Goal: Task Accomplishment & Management: Manage account settings

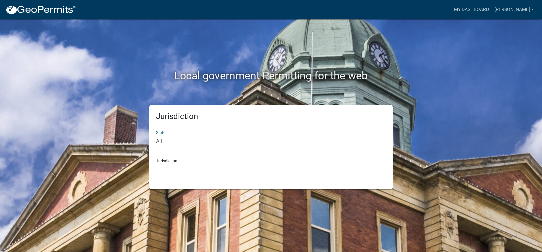
click at [166, 144] on select "All [US_STATE] [US_STATE] [US_STATE] [US_STATE] [US_STATE] [US_STATE] [US_STATE…" at bounding box center [271, 142] width 230 height 14
select select "[US_STATE]"
click at [156, 135] on select "All [US_STATE] [US_STATE] [US_STATE] [US_STATE] [US_STATE] [US_STATE] [US_STATE…" at bounding box center [271, 142] width 230 height 14
click at [171, 171] on select "[GEOGRAPHIC_DATA], [US_STATE][PERSON_NAME][GEOGRAPHIC_DATA], [US_STATE][PERSON_…" at bounding box center [271, 170] width 230 height 14
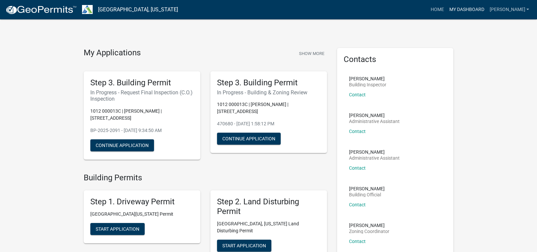
click at [487, 9] on link "My Dashboard" at bounding box center [467, 9] width 40 height 13
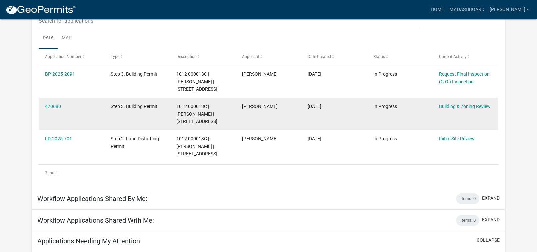
scroll to position [88, 0]
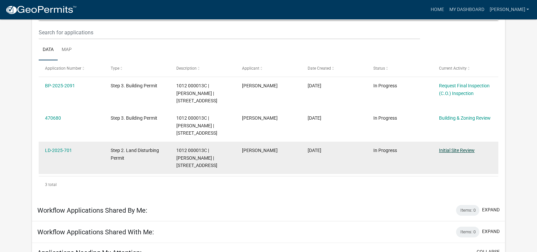
click at [457, 151] on link "Initial Site Review" at bounding box center [457, 150] width 36 height 5
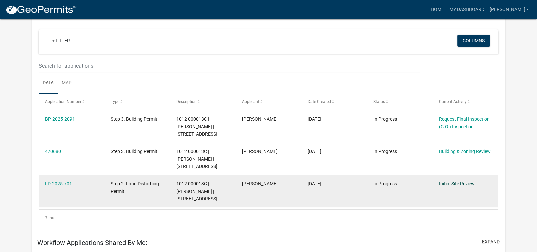
scroll to position [55, 0]
click at [457, 185] on link "Initial Site Review" at bounding box center [457, 183] width 36 height 5
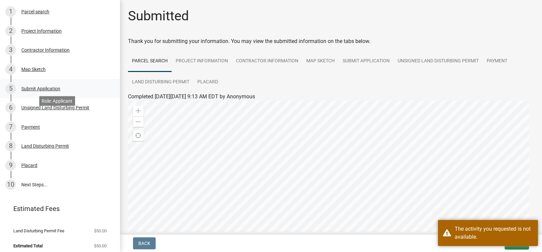
scroll to position [90, 0]
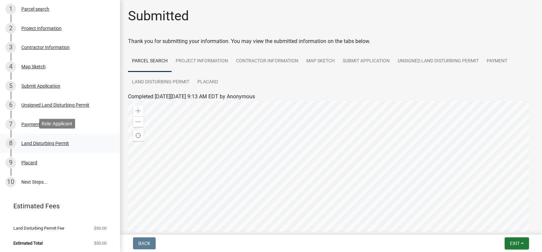
click at [33, 143] on div "Land Disturbing Permit" at bounding box center [45, 143] width 48 height 5
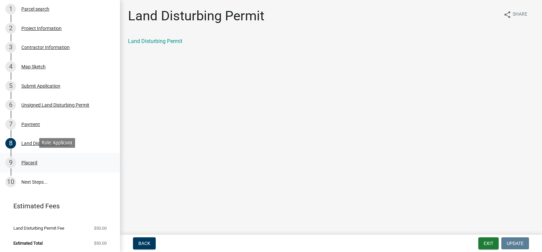
click at [32, 163] on div "Placard" at bounding box center [29, 162] width 16 height 5
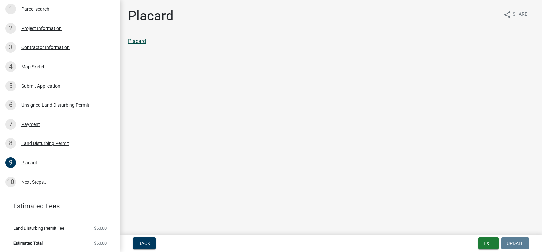
click at [138, 42] on link "Placard" at bounding box center [137, 41] width 18 height 6
click at [36, 122] on div "Payment" at bounding box center [30, 124] width 19 height 5
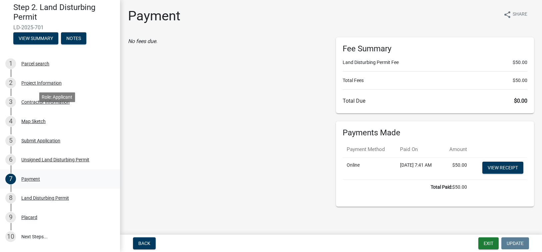
scroll to position [0, 0]
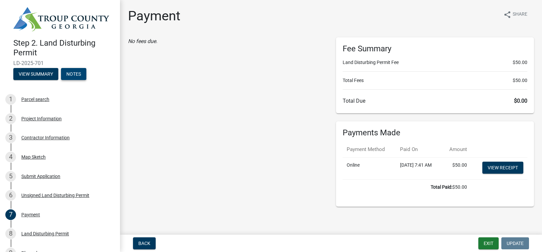
click at [72, 72] on button "Notes" at bounding box center [73, 74] width 25 height 12
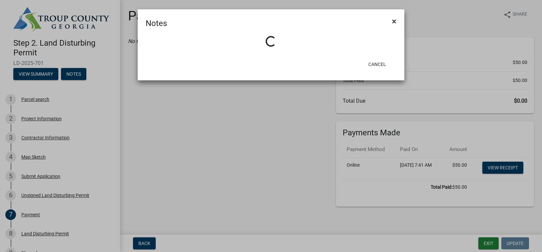
click at [396, 22] on span "×" at bounding box center [394, 21] width 4 height 9
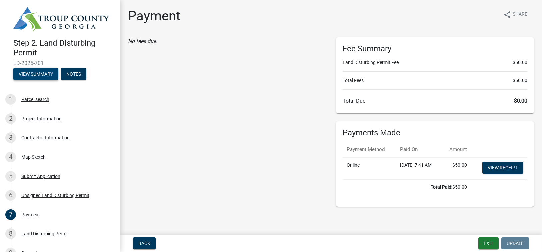
click at [26, 71] on button "View Summary" at bounding box center [35, 74] width 45 height 12
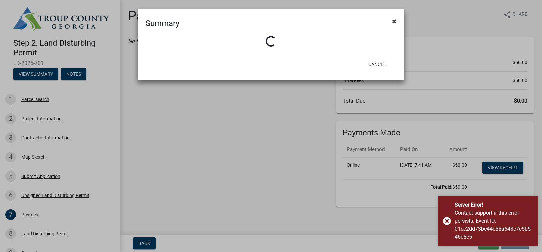
click at [395, 23] on span "×" at bounding box center [394, 21] width 4 height 9
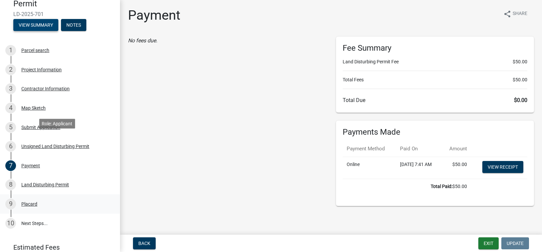
scroll to position [90, 0]
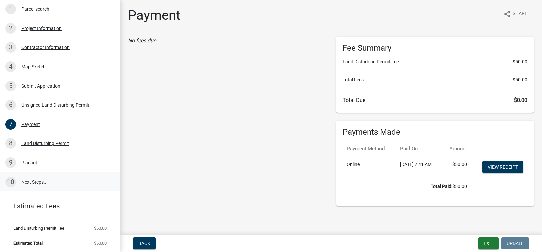
click at [35, 181] on link "10 Next Steps..." at bounding box center [60, 181] width 120 height 19
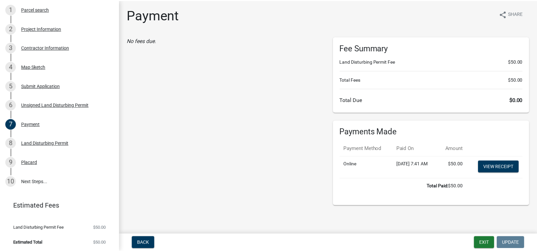
scroll to position [0, 0]
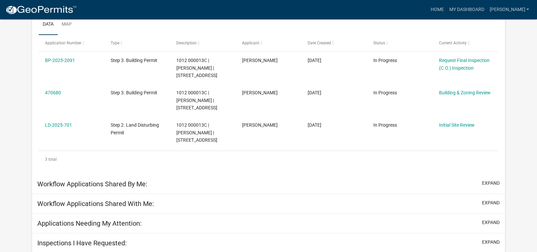
scroll to position [114, 0]
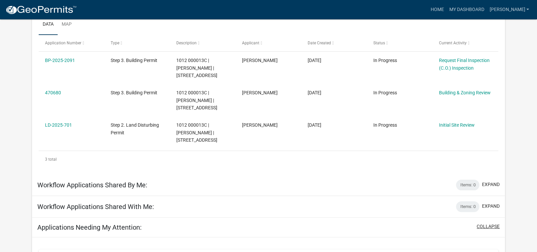
click at [480, 227] on button "collapse" at bounding box center [488, 226] width 23 height 7
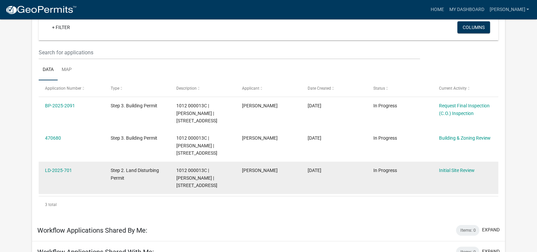
scroll to position [55, 0]
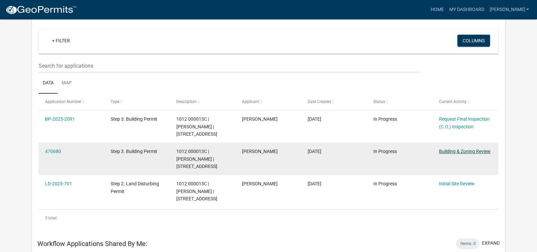
click at [448, 152] on link "Building & Zoning Review" at bounding box center [465, 151] width 52 height 5
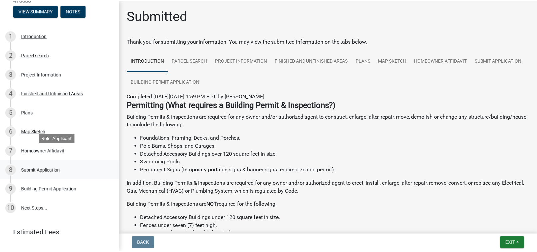
scroll to position [66, 0]
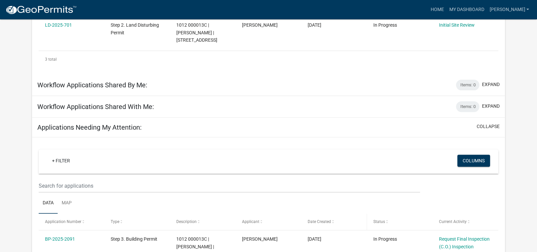
scroll to position [271, 0]
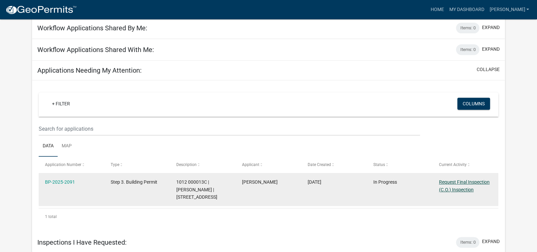
click at [462, 182] on link "Request Final Inspection (C.O.) Inspection" at bounding box center [464, 185] width 51 height 13
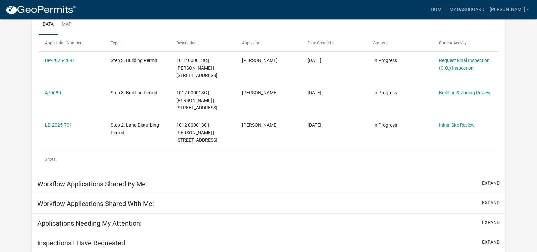
scroll to position [114, 0]
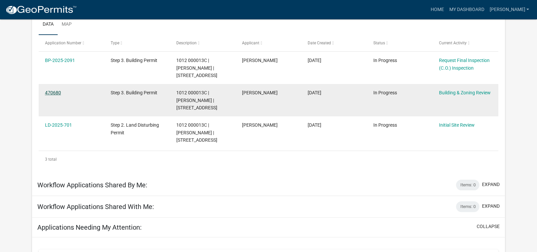
click at [52, 92] on link "470680" at bounding box center [53, 92] width 16 height 5
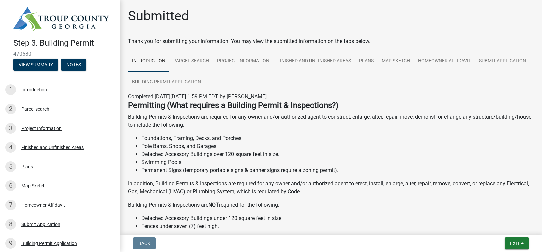
scroll to position [33, 0]
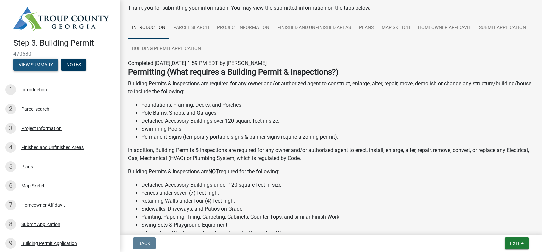
click at [40, 63] on button "View Summary" at bounding box center [35, 65] width 45 height 12
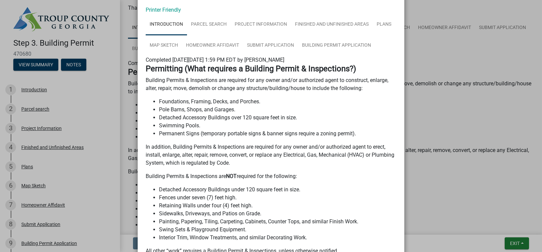
scroll to position [0, 0]
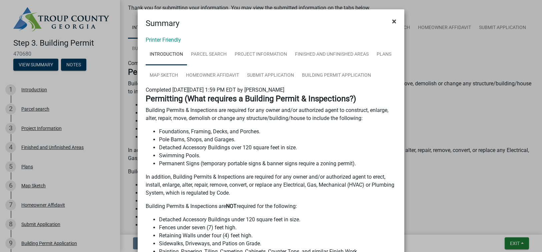
click at [392, 20] on span "×" at bounding box center [394, 21] width 4 height 9
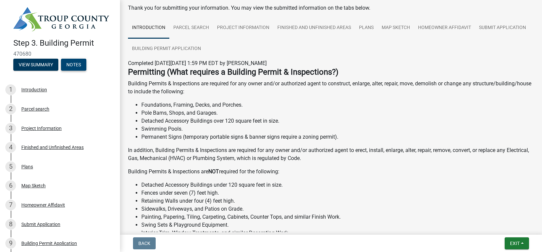
click at [75, 63] on button "Notes" at bounding box center [73, 65] width 25 height 12
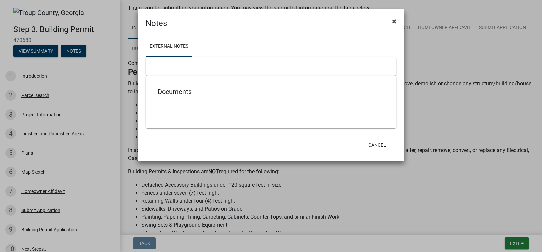
click at [394, 22] on span "×" at bounding box center [394, 21] width 4 height 9
